Goal: Information Seeking & Learning: Learn about a topic

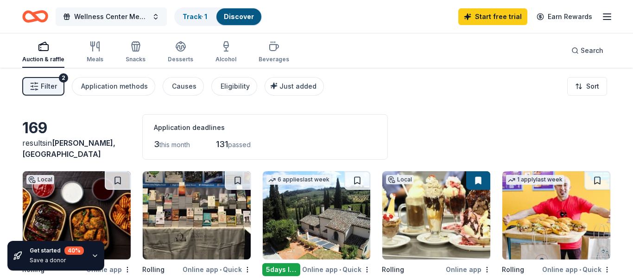
click at [155, 25] on button "Wellness Center Mental Health Support" at bounding box center [111, 16] width 111 height 19
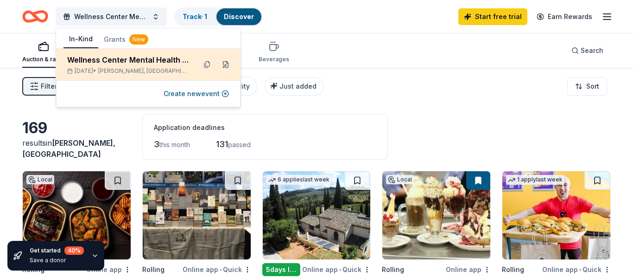
click at [224, 66] on button at bounding box center [225, 64] width 15 height 15
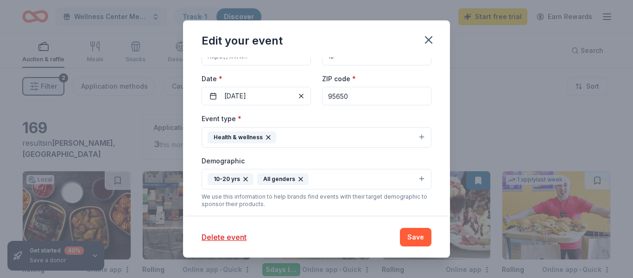
scroll to position [125, 0]
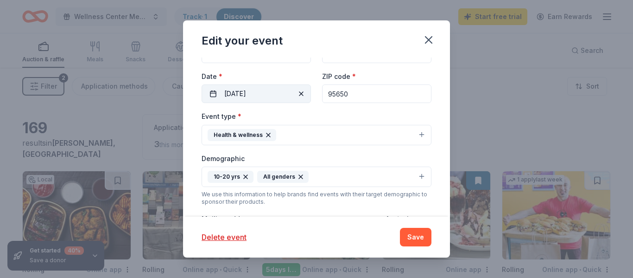
click at [299, 99] on button "[DATE]" at bounding box center [256, 93] width 109 height 19
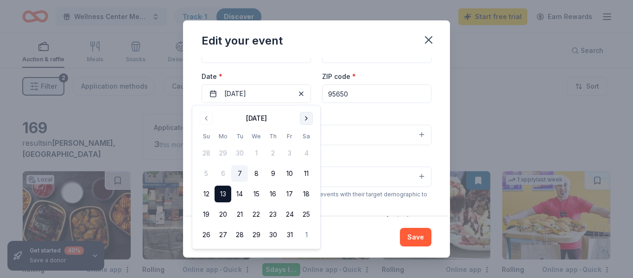
click at [310, 120] on button "Go to next month" at bounding box center [306, 118] width 13 height 13
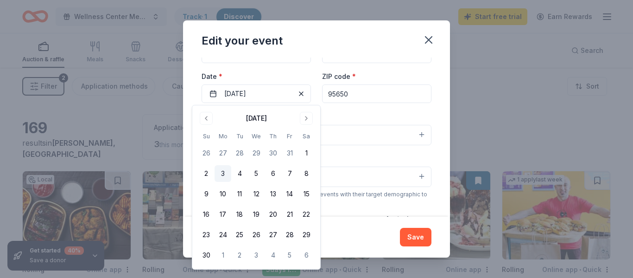
click at [218, 175] on button "3" at bounding box center [223, 173] width 17 height 17
click at [360, 202] on div "We use this information to help brands find events with their target demographi…" at bounding box center [317, 198] width 230 height 15
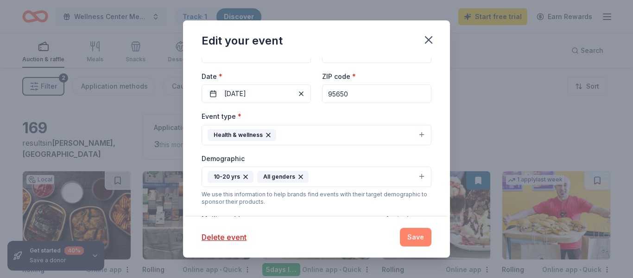
click at [426, 237] on button "Save" at bounding box center [416, 237] width 32 height 19
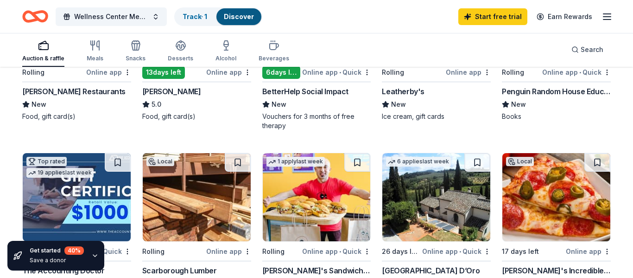
scroll to position [0, 0]
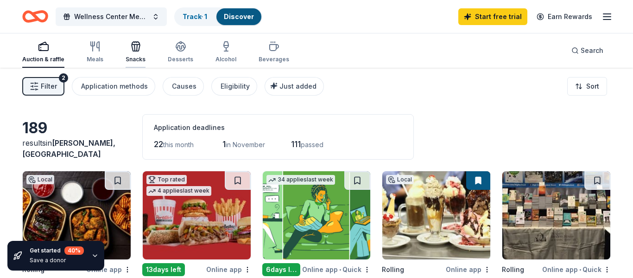
click at [126, 51] on div "button" at bounding box center [136, 46] width 20 height 11
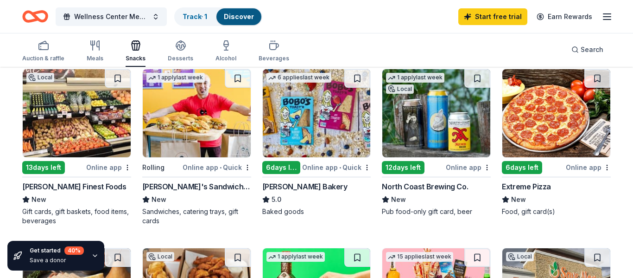
scroll to position [101, 0]
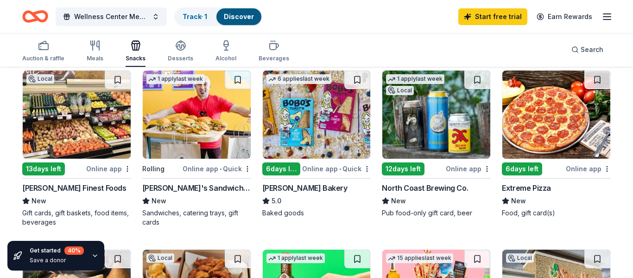
click at [51, 195] on div "New" at bounding box center [76, 200] width 109 height 11
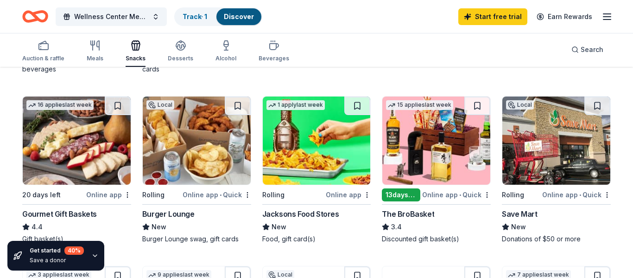
scroll to position [0, 0]
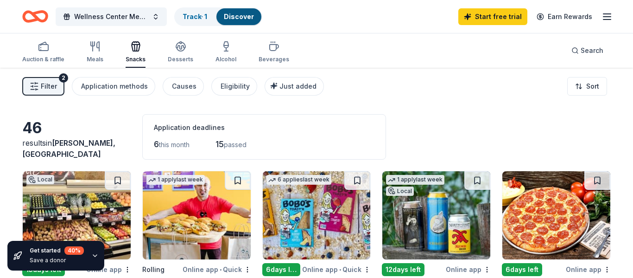
click at [47, 86] on span "Filter" at bounding box center [49, 86] width 16 height 11
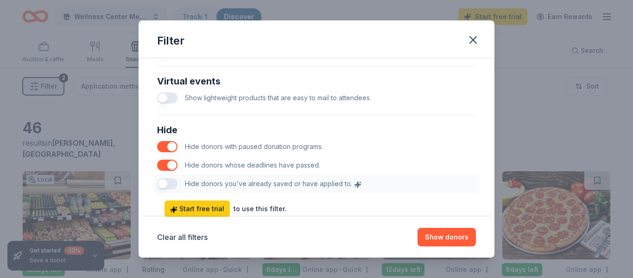
scroll to position [516, 0]
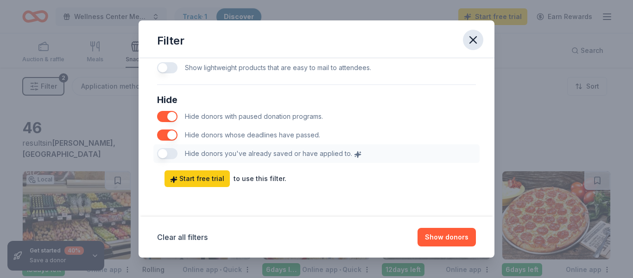
click at [471, 38] on icon "button" at bounding box center [473, 40] width 6 height 6
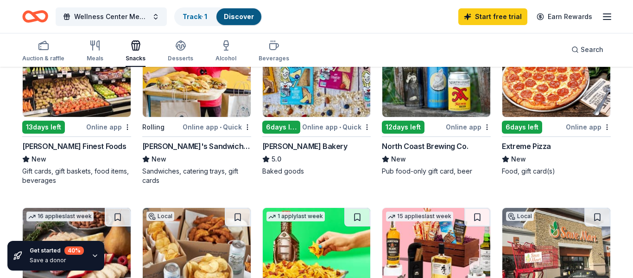
scroll to position [0, 0]
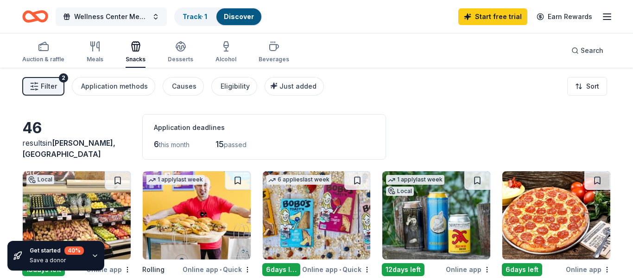
click at [153, 16] on button "Wellness Center Mental Health Support" at bounding box center [111, 16] width 111 height 19
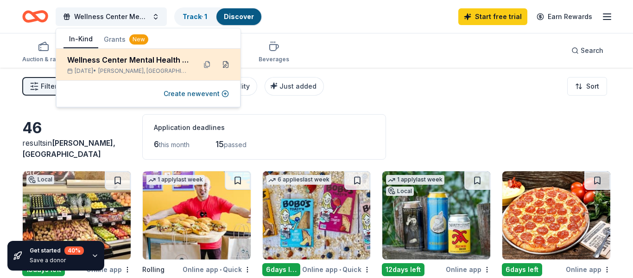
click at [224, 63] on button at bounding box center [225, 64] width 15 height 15
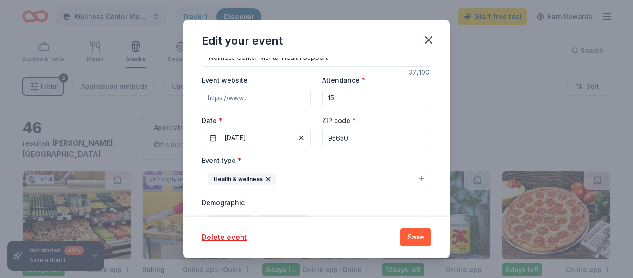
scroll to position [72, 0]
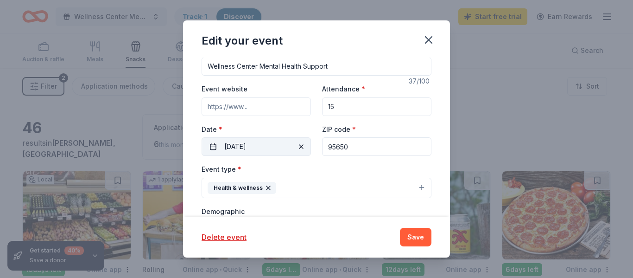
click at [270, 145] on button "11/03/2025" at bounding box center [256, 146] width 109 height 19
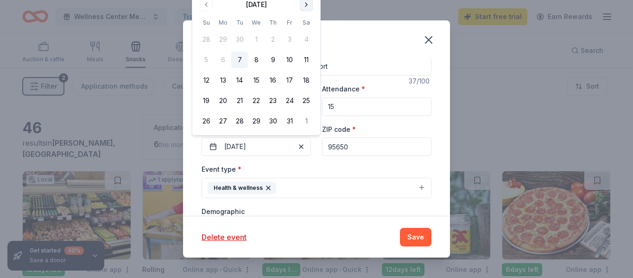
click at [302, 7] on button "Go to next month" at bounding box center [306, 4] width 13 height 13
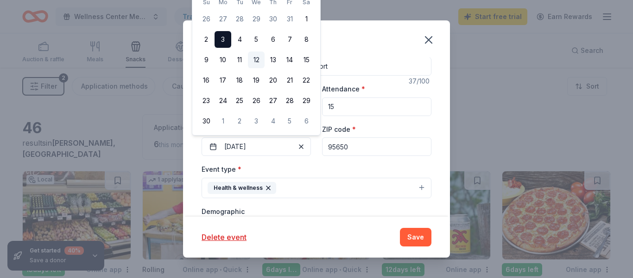
click at [257, 64] on button "12" at bounding box center [256, 59] width 17 height 17
click at [348, 164] on div "Event type * Health & wellness" at bounding box center [317, 180] width 230 height 35
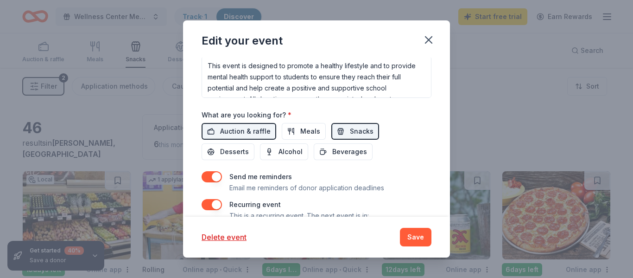
scroll to position [336, 0]
click at [420, 239] on button "Save" at bounding box center [416, 237] width 32 height 19
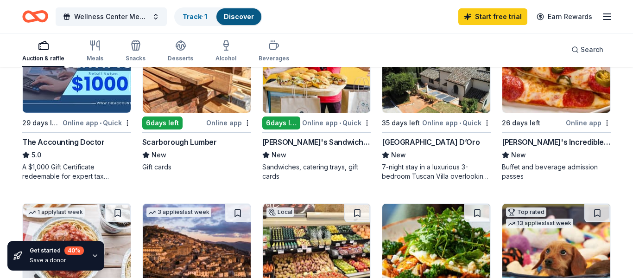
scroll to position [325, 0]
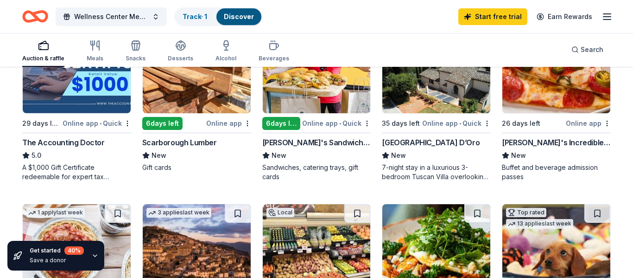
click at [563, 150] on div "New" at bounding box center [556, 155] width 109 height 11
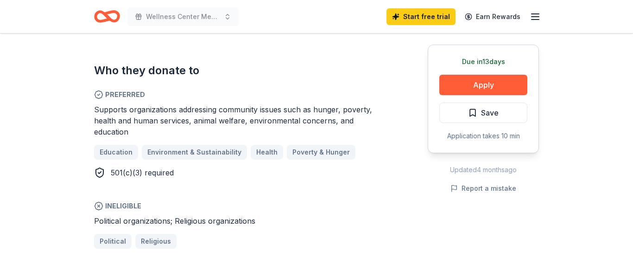
scroll to position [538, 0]
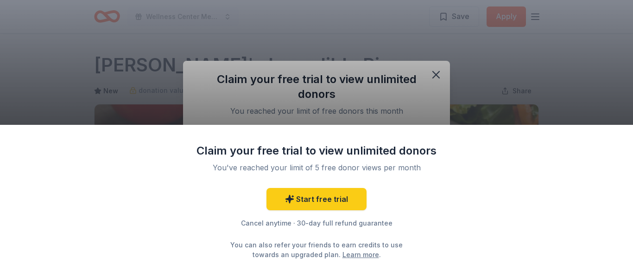
click at [383, 102] on div "Claim your free trial to view unlimited donors You've reached your limit of 5 f…" at bounding box center [316, 139] width 633 height 278
